Goal: Browse casually: Explore the website without a specific task or goal

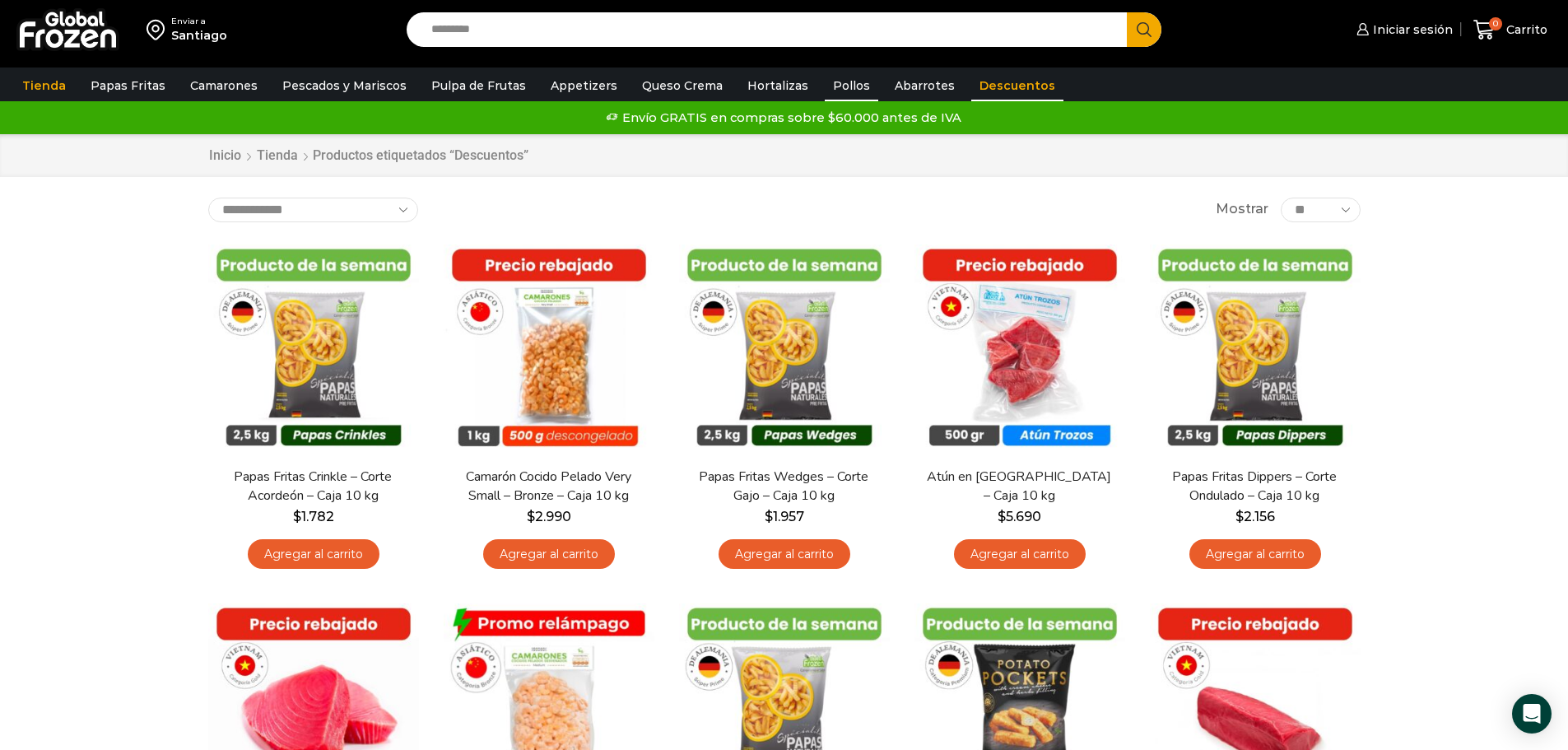
click at [825, 85] on link "Pollos" at bounding box center [852, 86] width 53 height 31
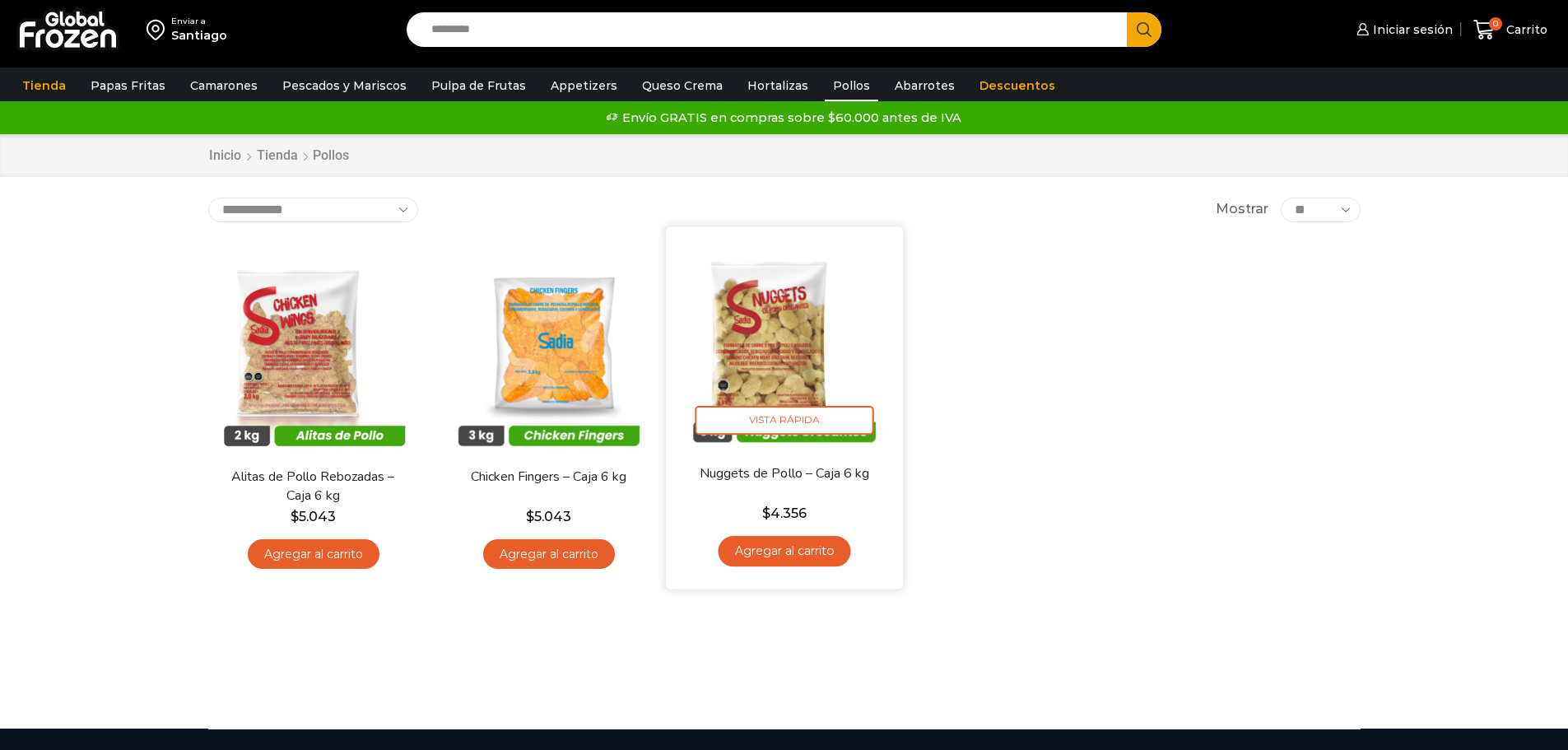
click at [782, 369] on img at bounding box center [784, 345] width 212 height 212
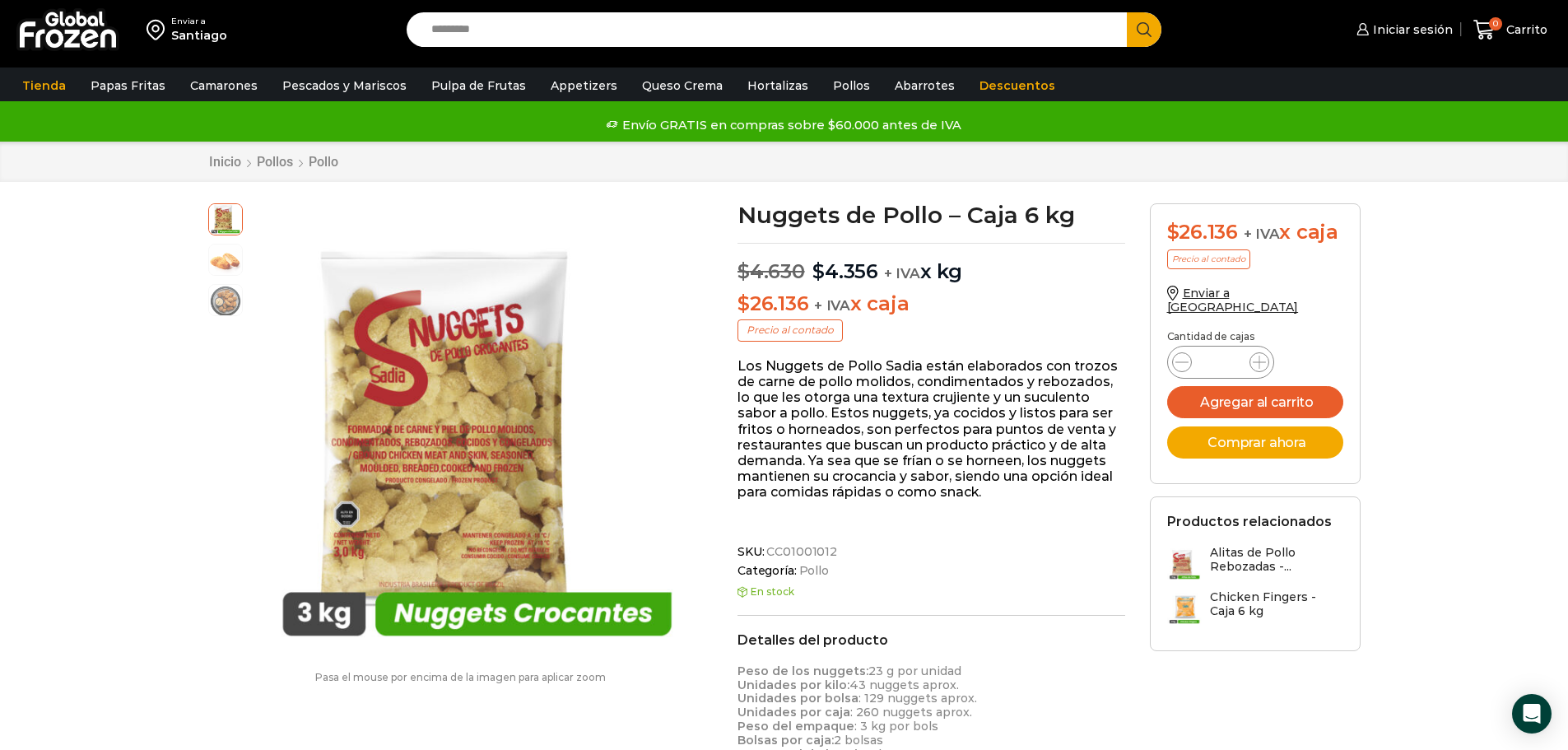
click at [576, 23] on input "Search input" at bounding box center [771, 29] width 697 height 34
click at [772, 87] on link "Hortalizas" at bounding box center [777, 86] width 78 height 31
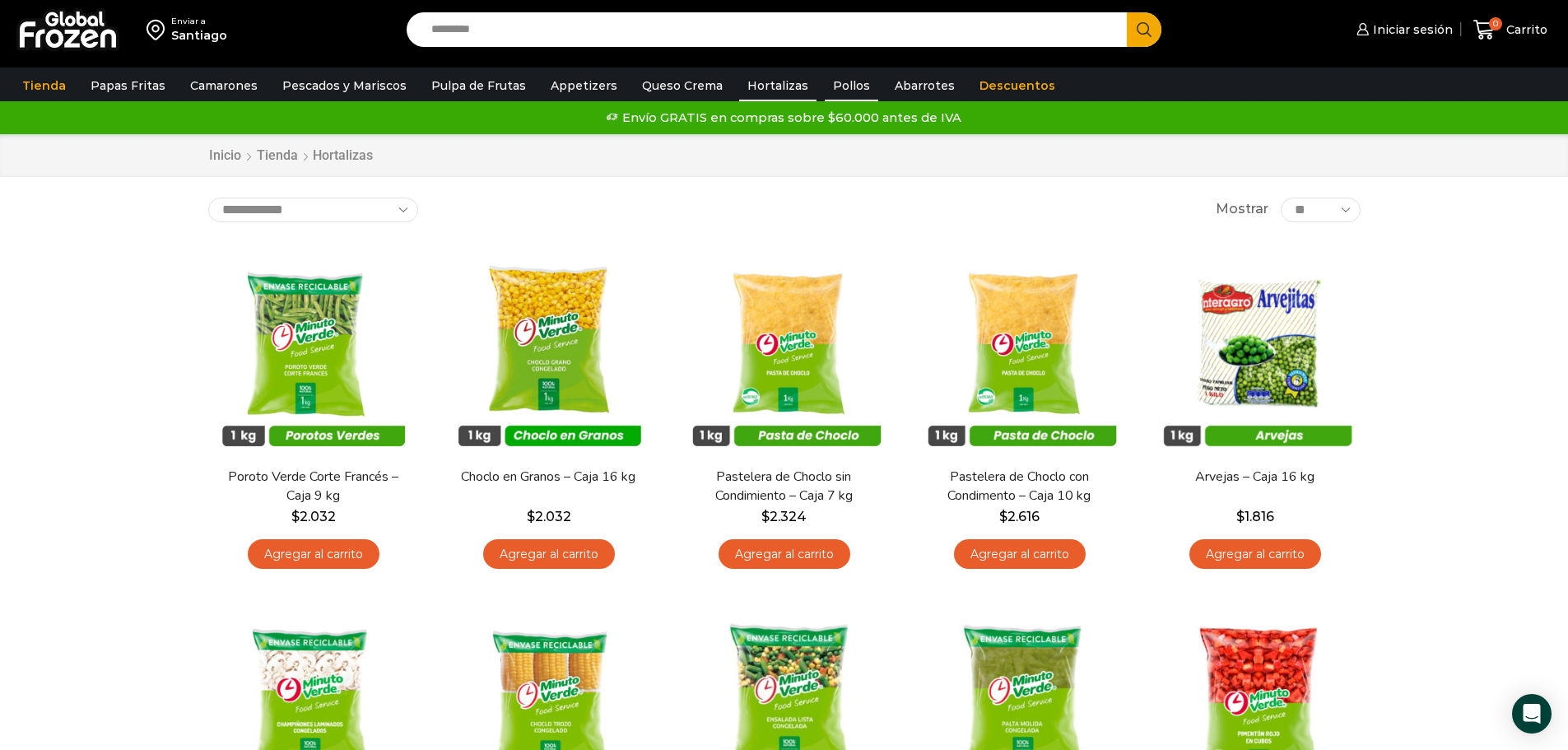
click at [838, 89] on link "Pollos" at bounding box center [852, 86] width 53 height 31
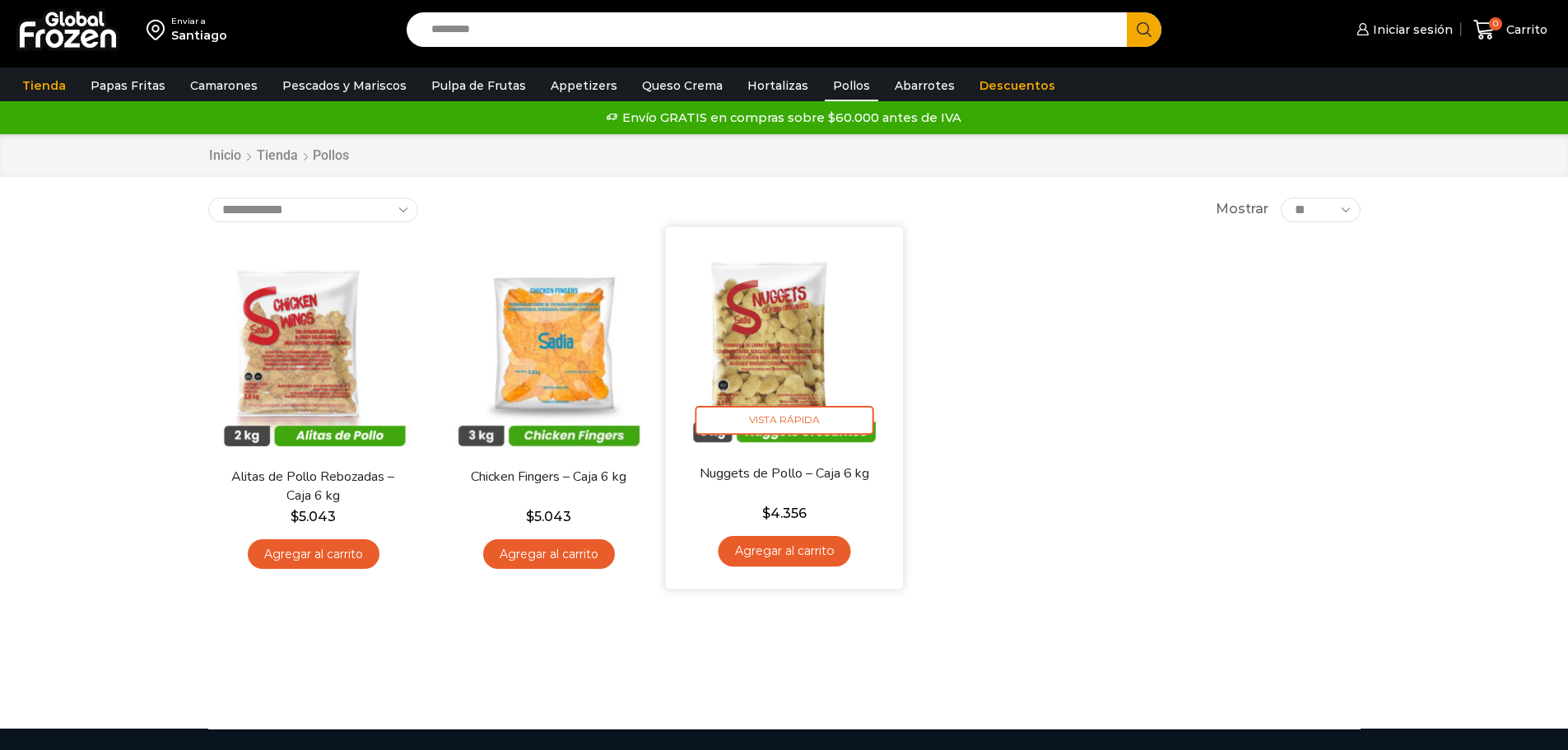
click at [795, 361] on img at bounding box center [784, 345] width 212 height 212
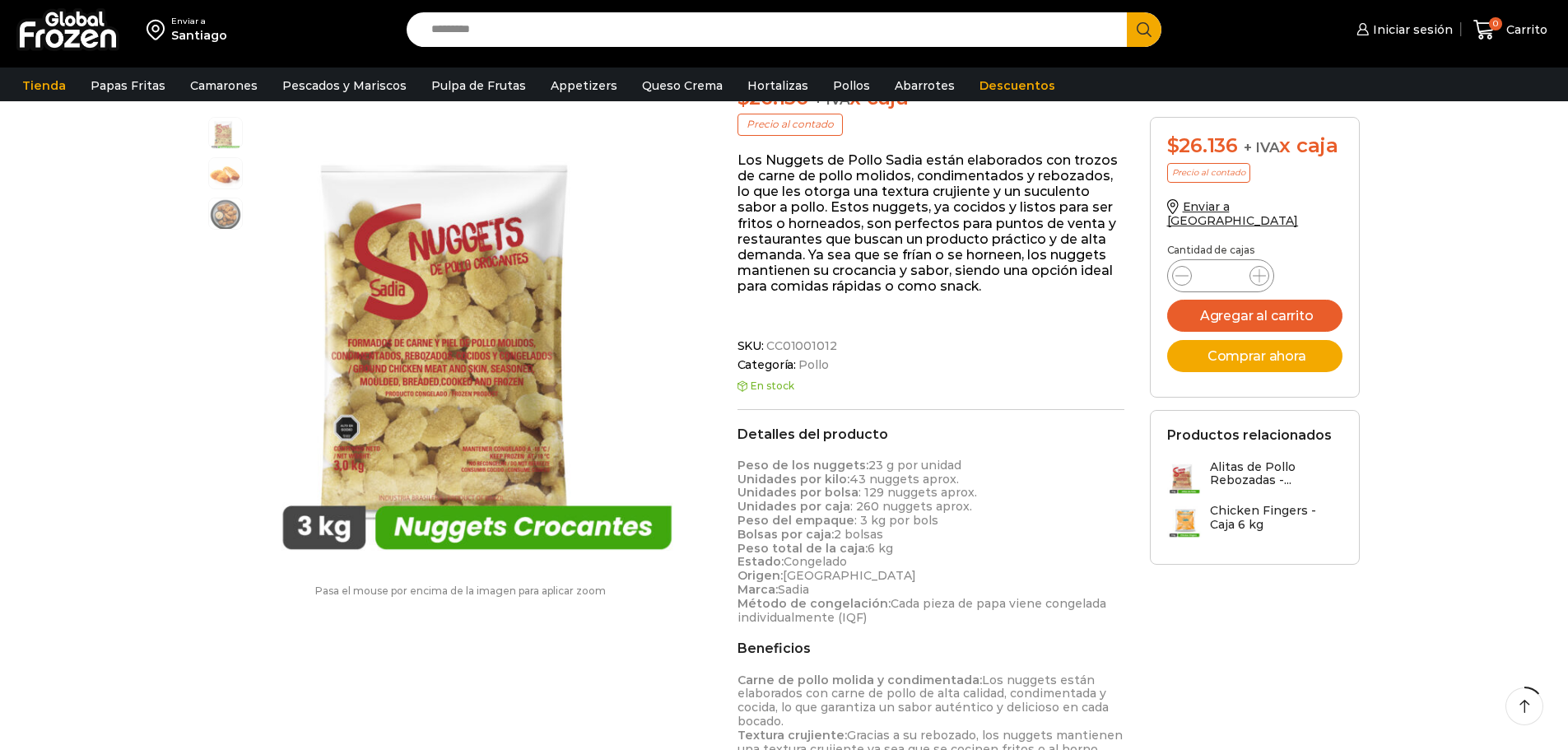
scroll to position [248, 0]
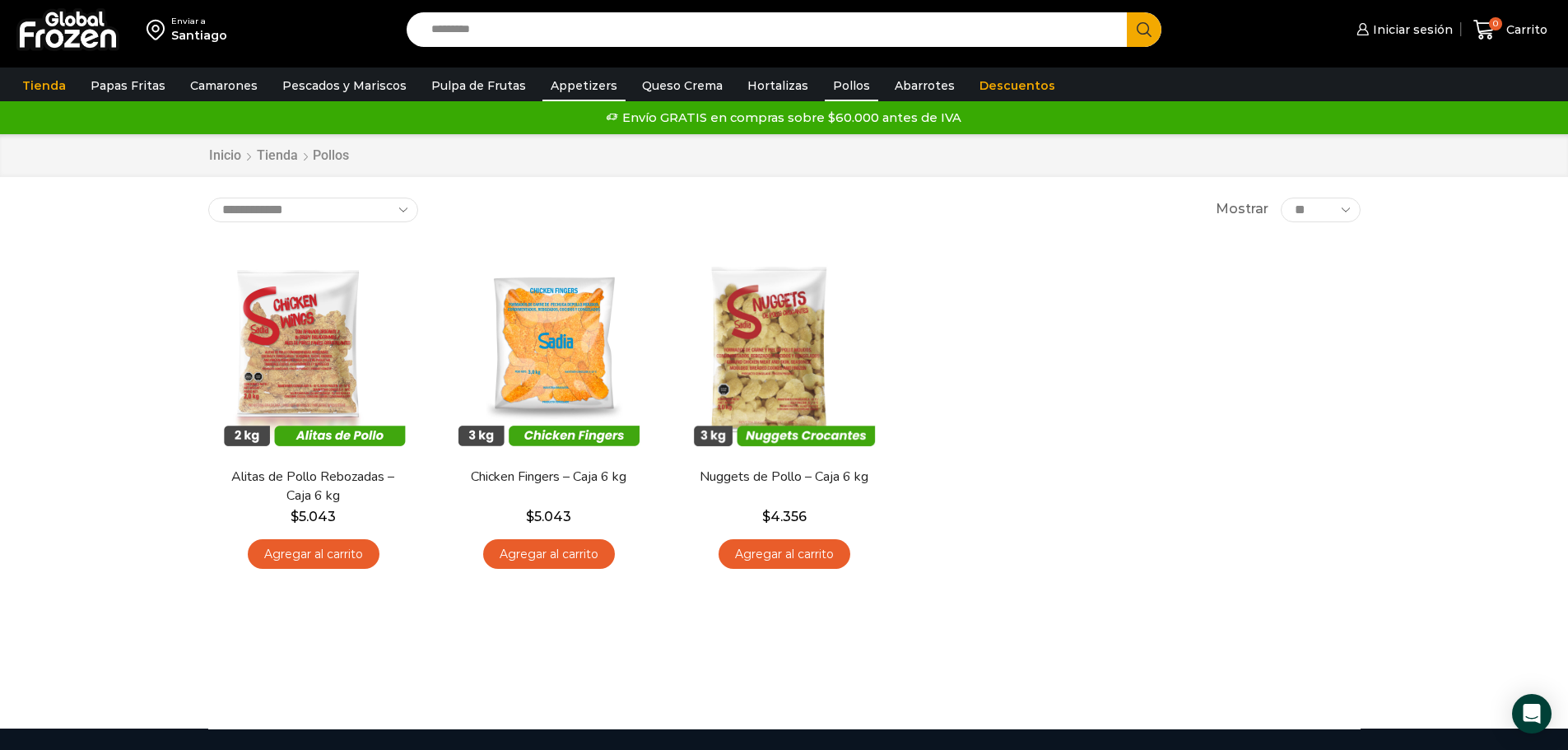
click at [579, 85] on link "Appetizers" at bounding box center [584, 86] width 84 height 31
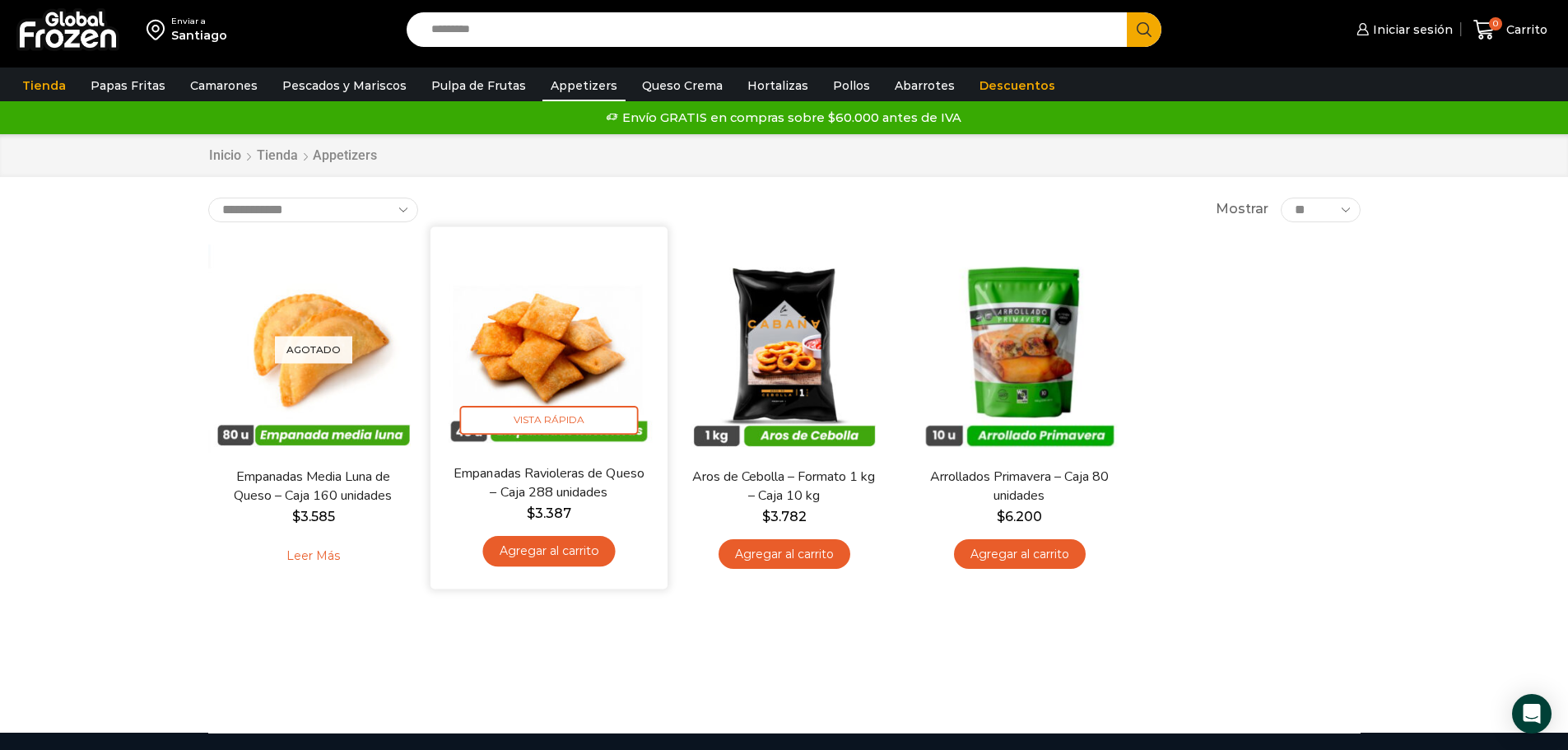
click at [584, 389] on img at bounding box center [549, 345] width 212 height 212
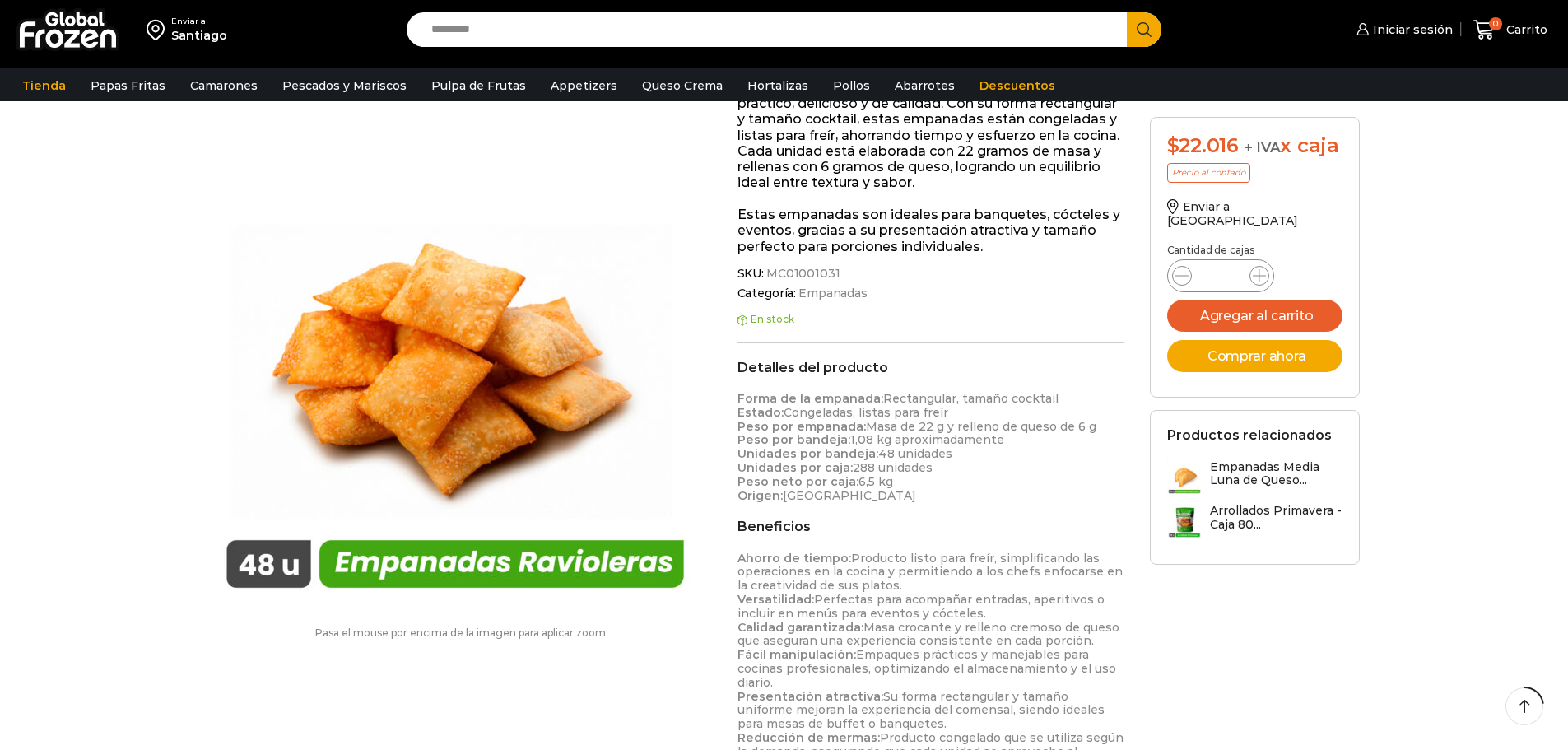
scroll to position [330, 0]
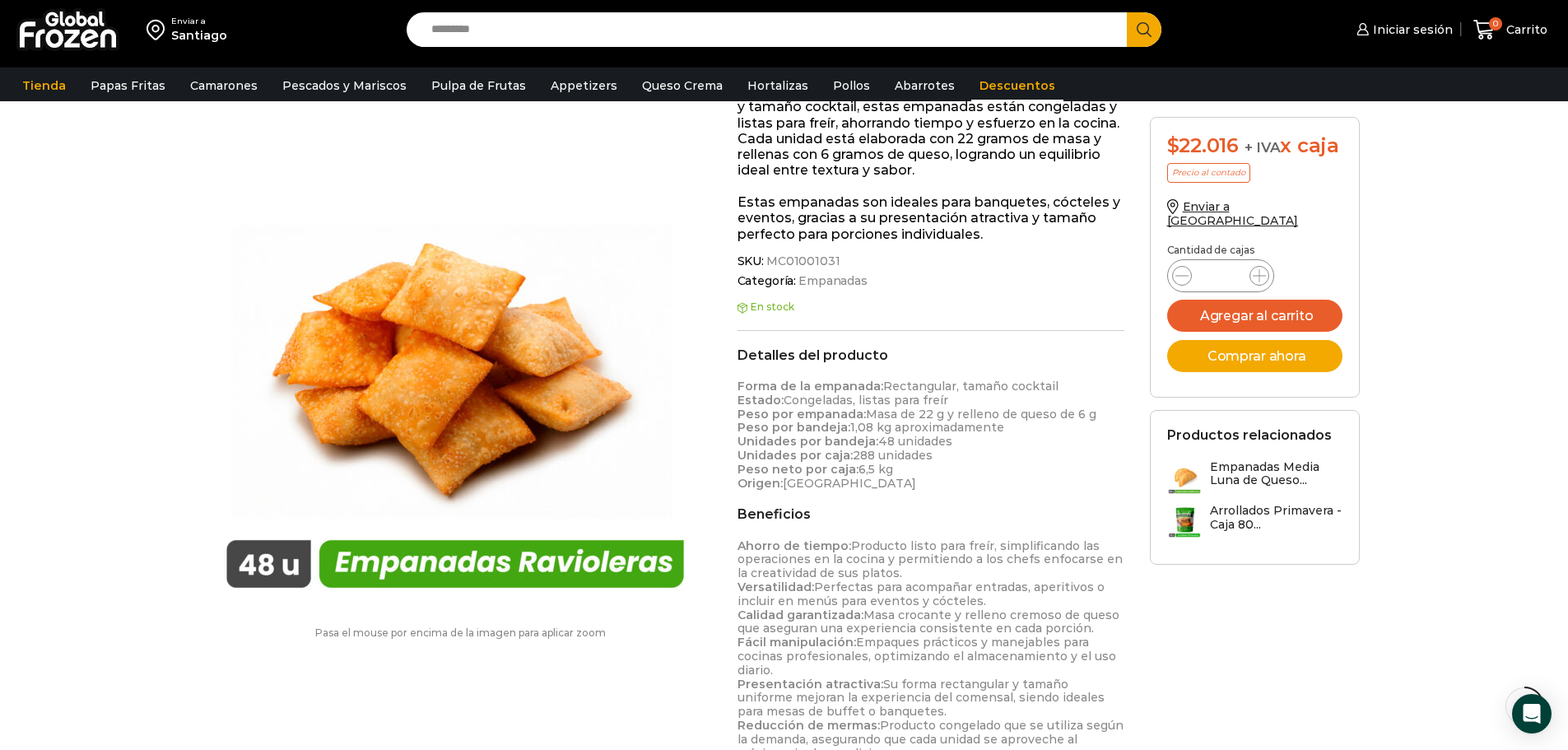
click at [995, 88] on link "Descuentos" at bounding box center [1018, 86] width 92 height 31
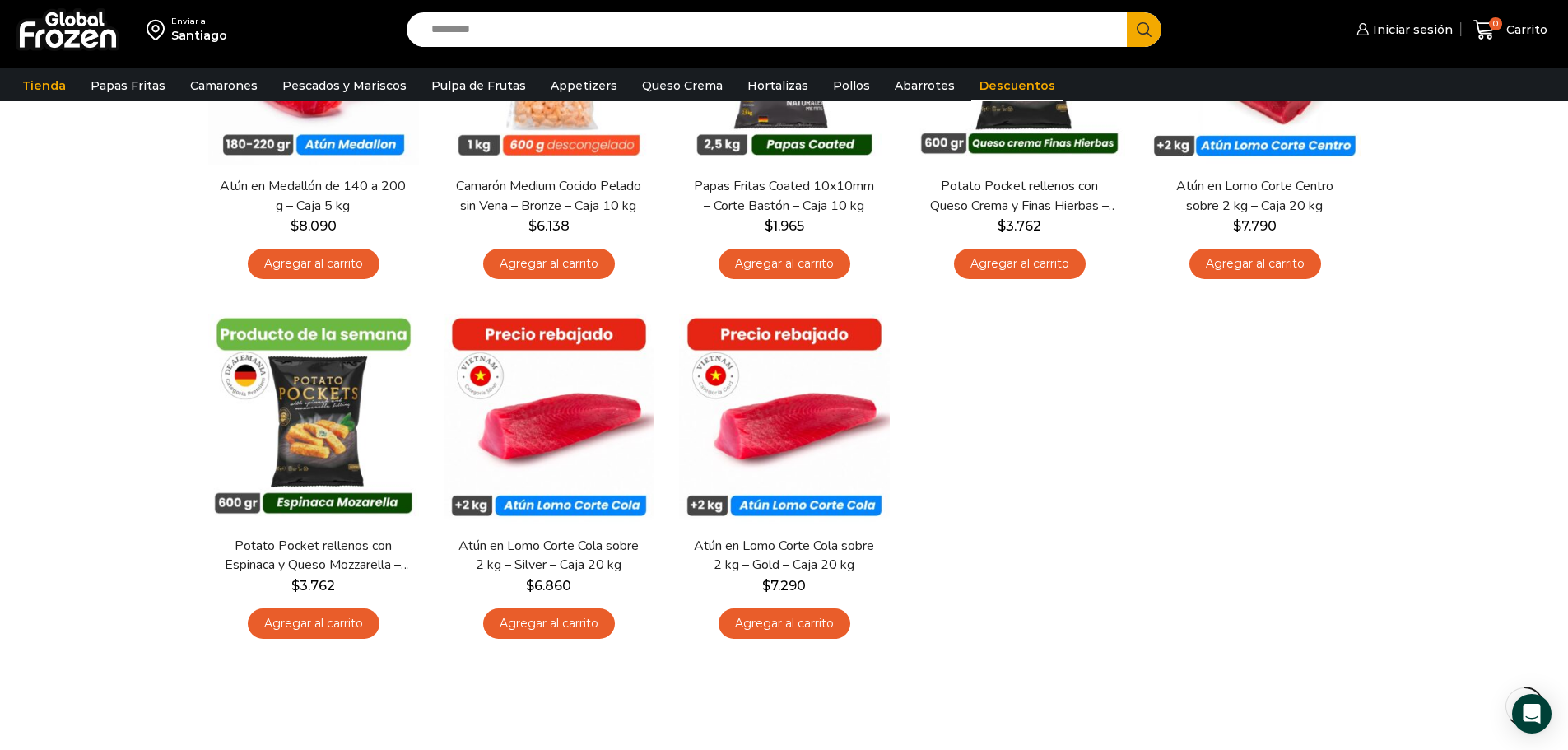
scroll to position [659, 0]
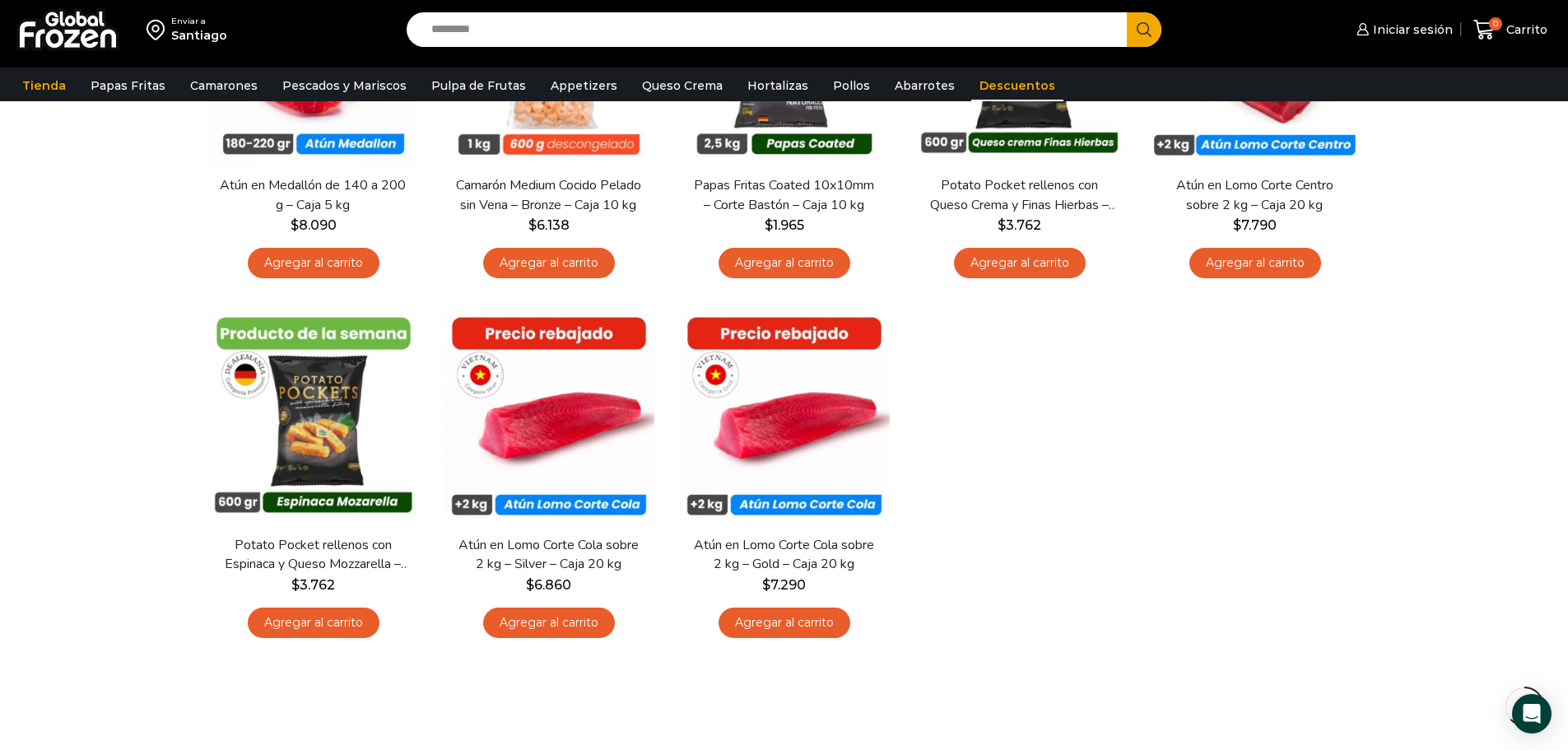
click at [1152, 611] on div "En stock [GEOGRAPHIC_DATA] Papas Fritas Crinkle – Corte Acordeón – Caja 10 kg $…" at bounding box center [784, 121] width 1177 height 1079
